Goal: Navigation & Orientation: Go to known website

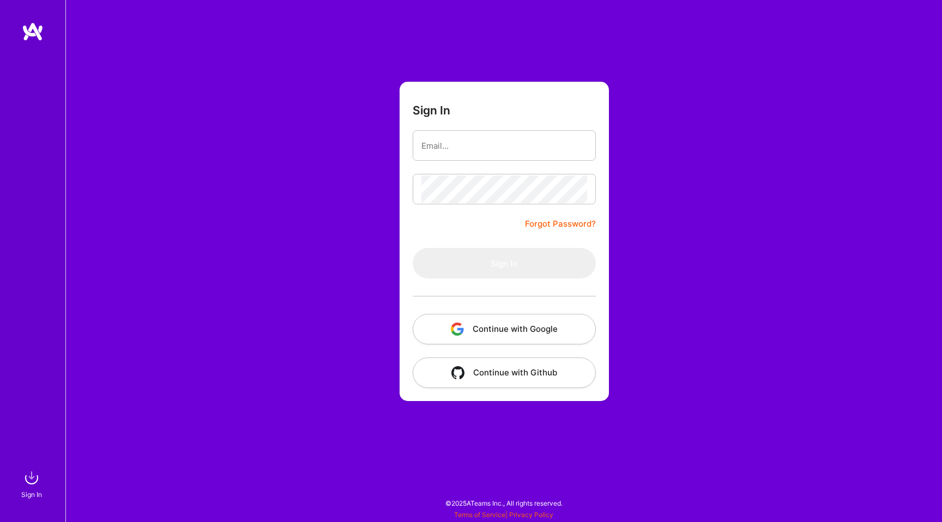
click at [497, 328] on button "Continue with Google" at bounding box center [504, 329] width 183 height 31
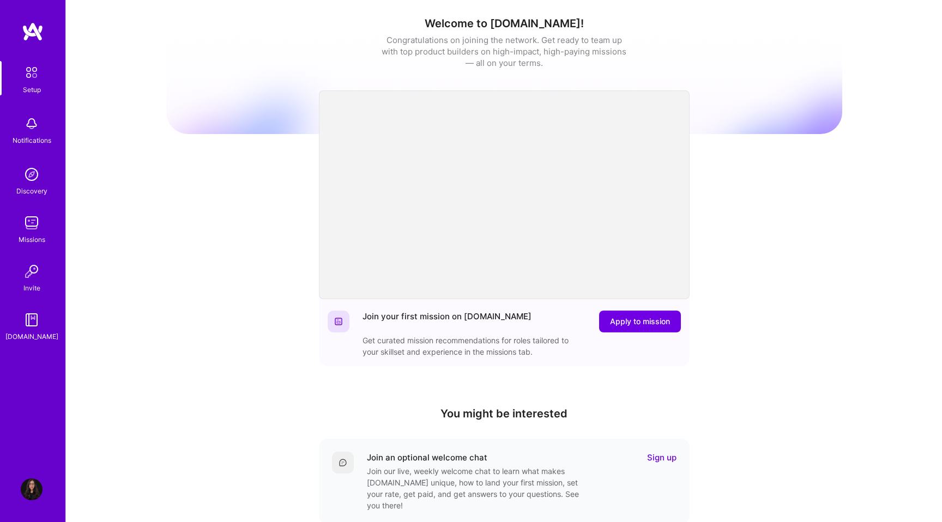
click at [28, 28] on img at bounding box center [33, 32] width 22 height 20
